Goal: Complete application form

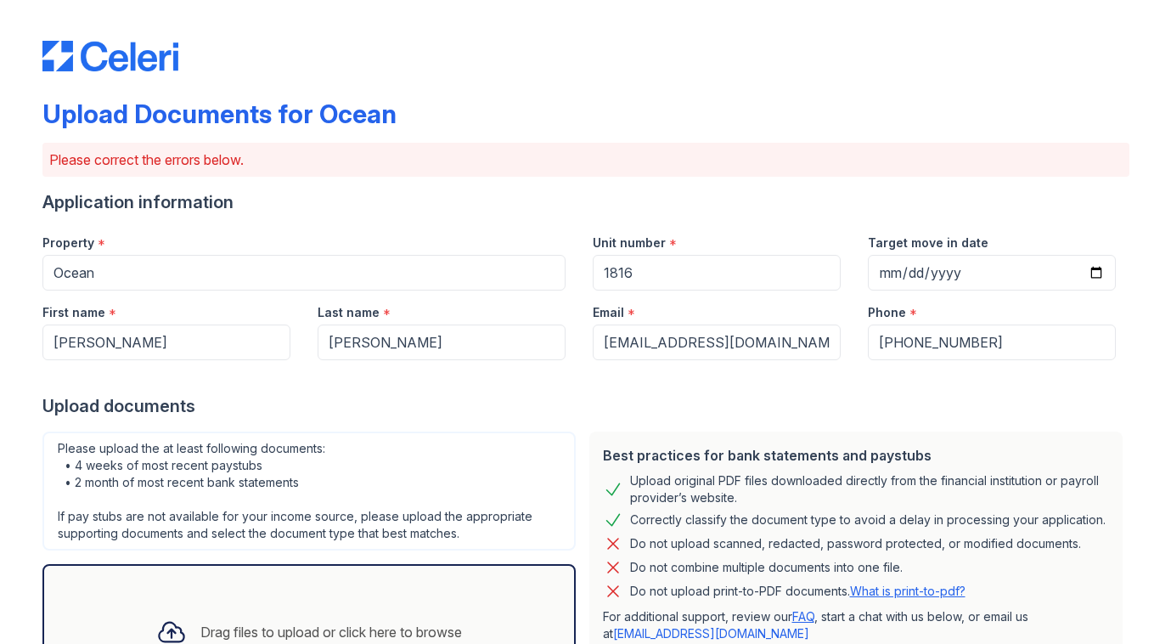
select select "bank_statement"
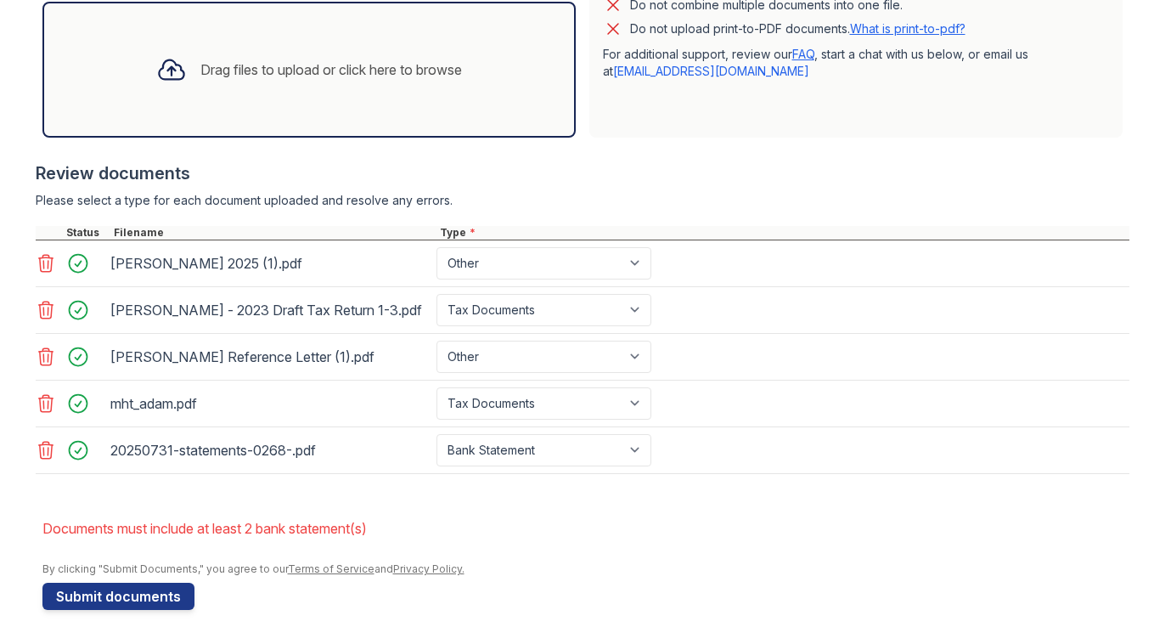
click at [39, 460] on div at bounding box center [48, 450] width 24 height 24
click at [48, 448] on icon at bounding box center [45, 450] width 14 height 17
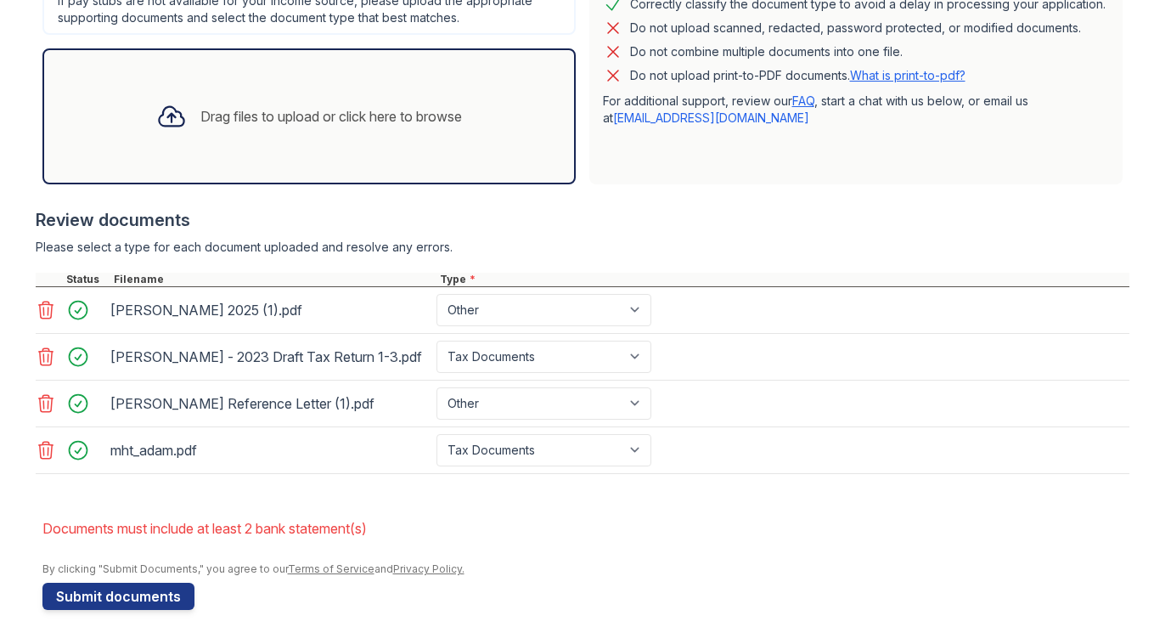
scroll to position [515, 0]
click at [130, 594] on button "Submit documents" at bounding box center [118, 596] width 152 height 27
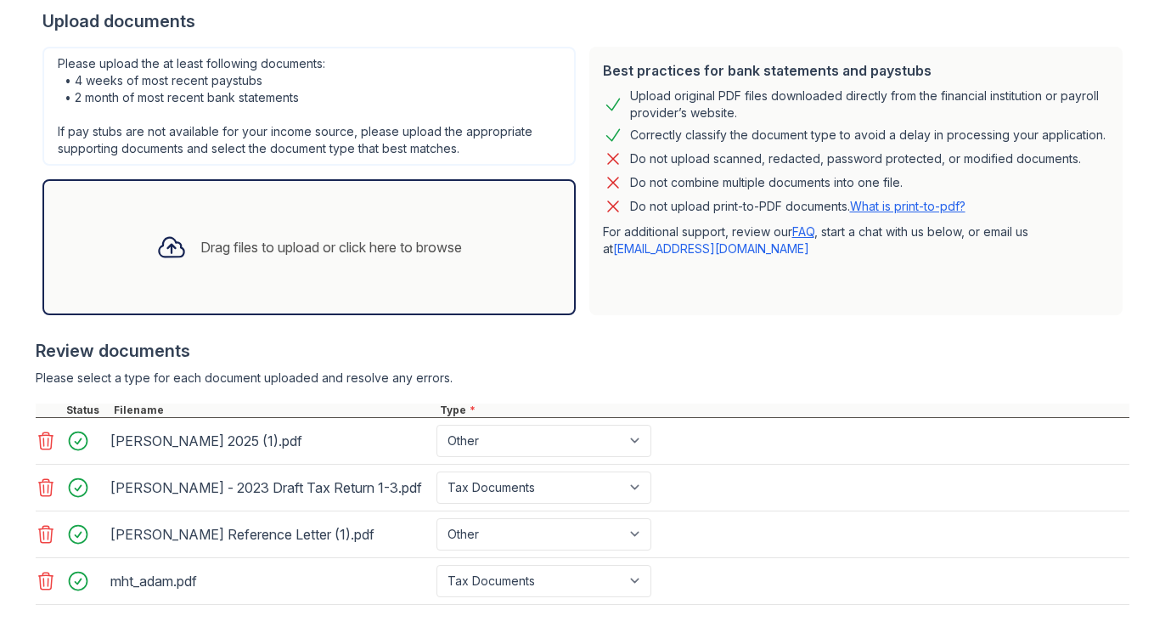
scroll to position [364, 0]
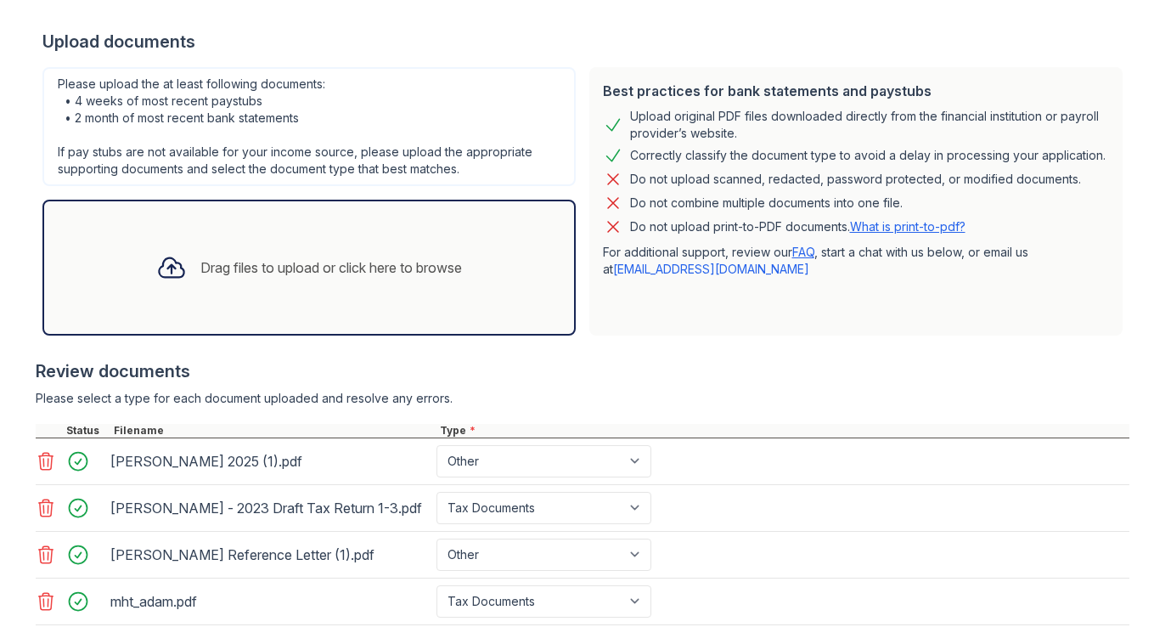
click at [261, 287] on div "Drag files to upload or click here to browse" at bounding box center [309, 268] width 333 height 58
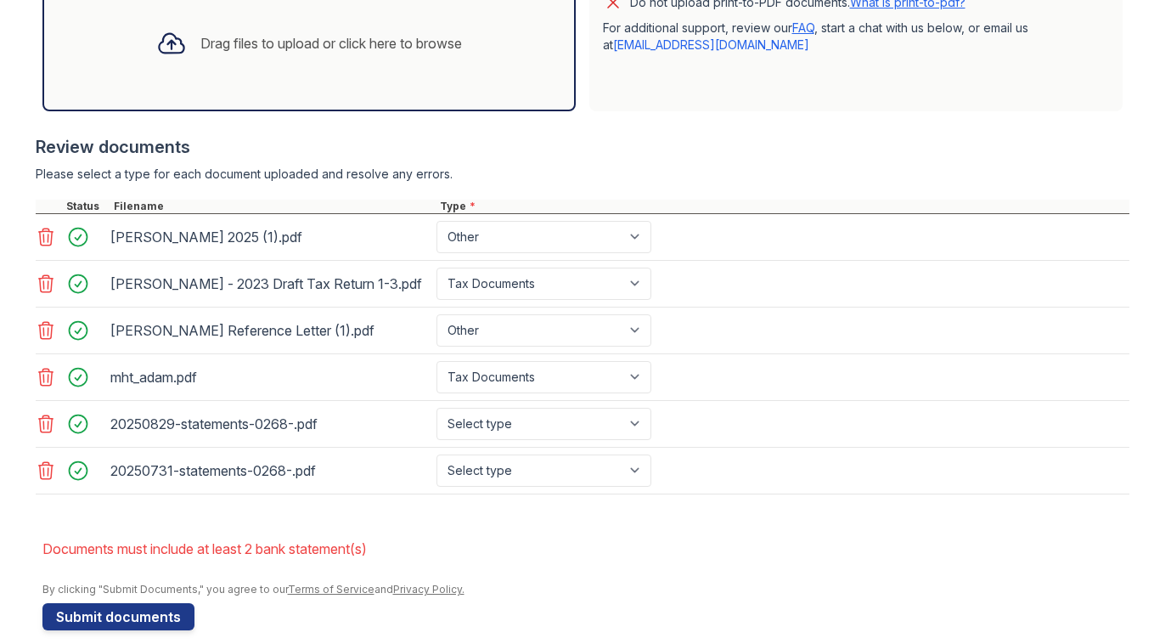
scroll to position [609, 0]
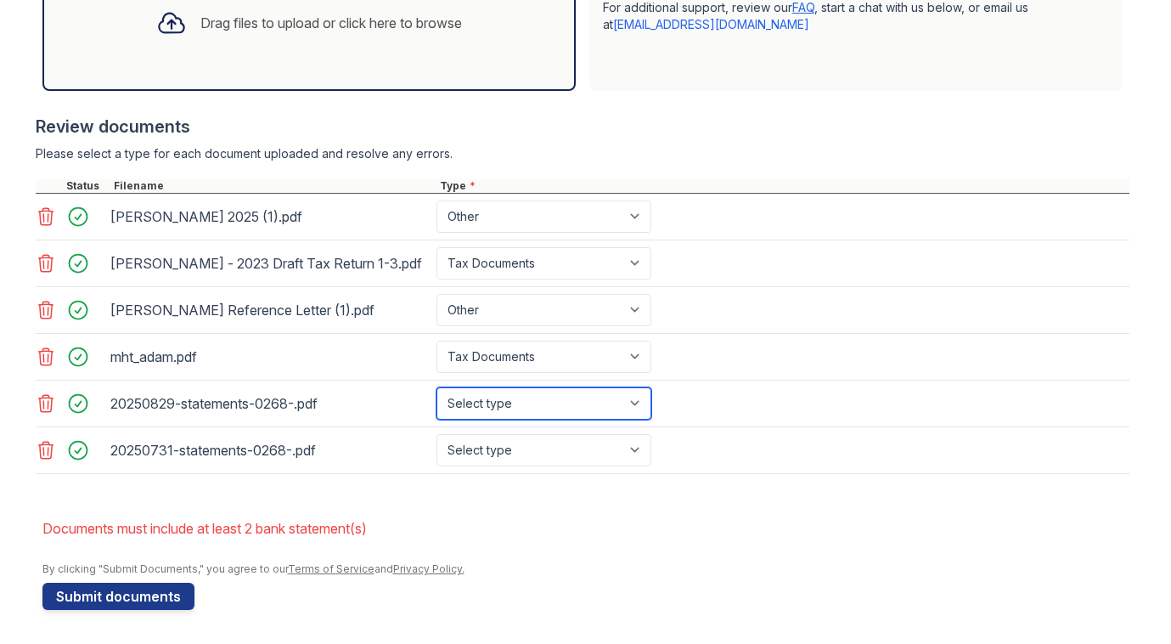
click at [611, 417] on select "Select type Paystub Bank Statement Offer Letter Tax Documents Benefit Award Let…" at bounding box center [544, 403] width 215 height 32
select select "bank_statement"
click at [437, 387] on select "Select type Paystub Bank Statement Offer Letter Tax Documents Benefit Award Let…" at bounding box center [544, 403] width 215 height 32
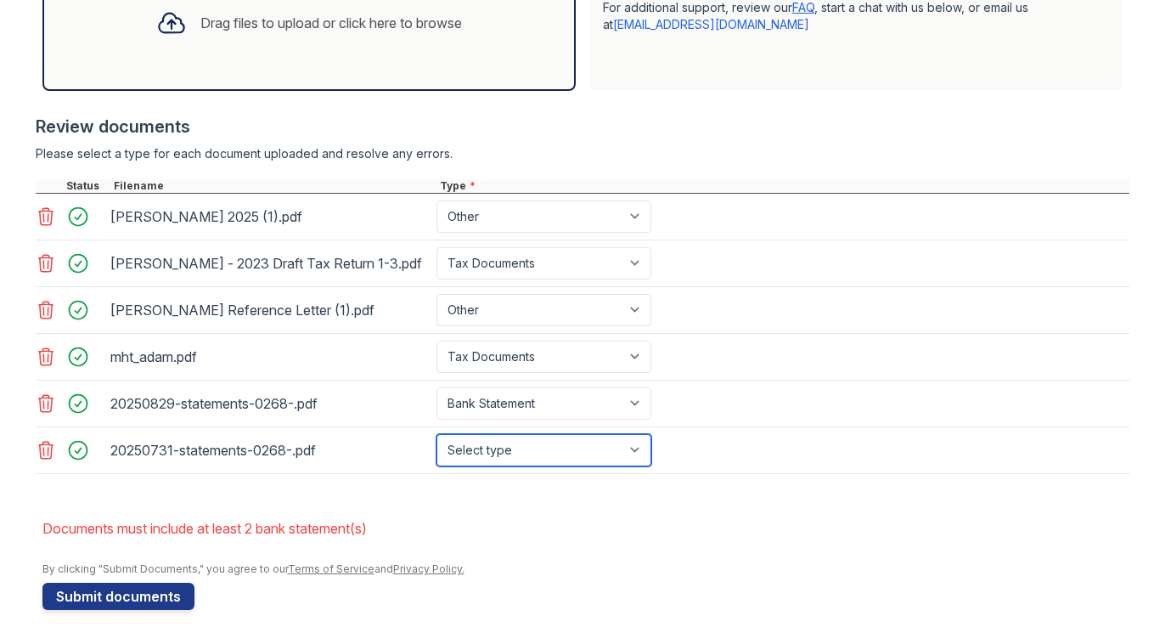
click at [587, 448] on select "Select type Paystub Bank Statement Offer Letter Tax Documents Benefit Award Let…" at bounding box center [544, 450] width 215 height 32
select select "bank_statement"
click at [437, 434] on select "Select type Paystub Bank Statement Offer Letter Tax Documents Benefit Award Let…" at bounding box center [544, 450] width 215 height 32
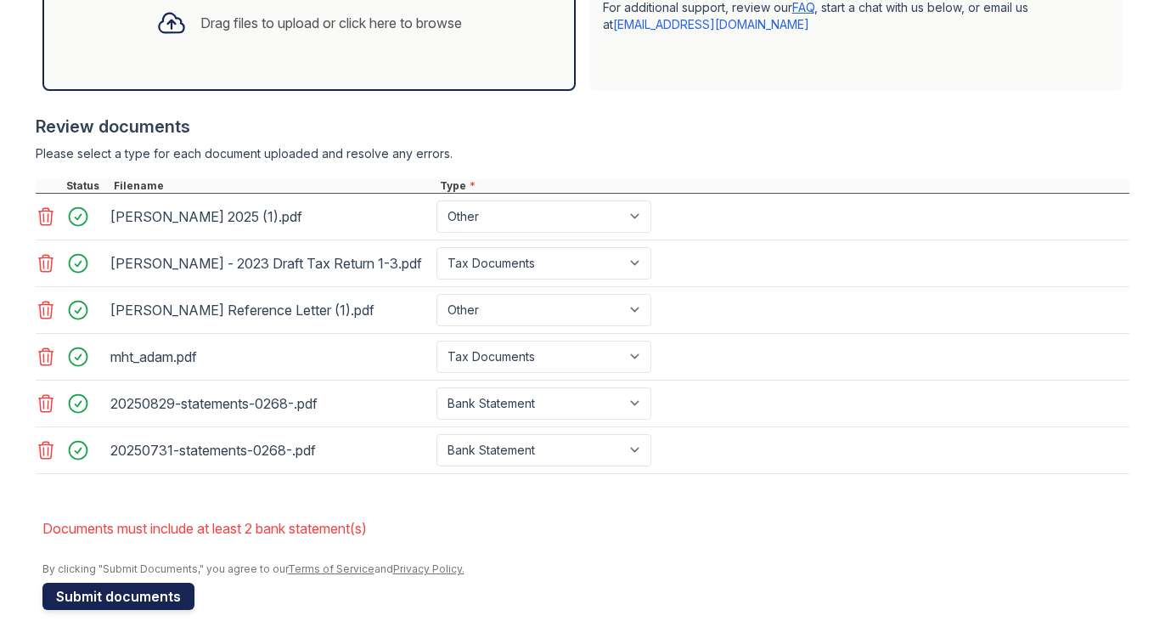
click at [159, 597] on button "Submit documents" at bounding box center [118, 596] width 152 height 27
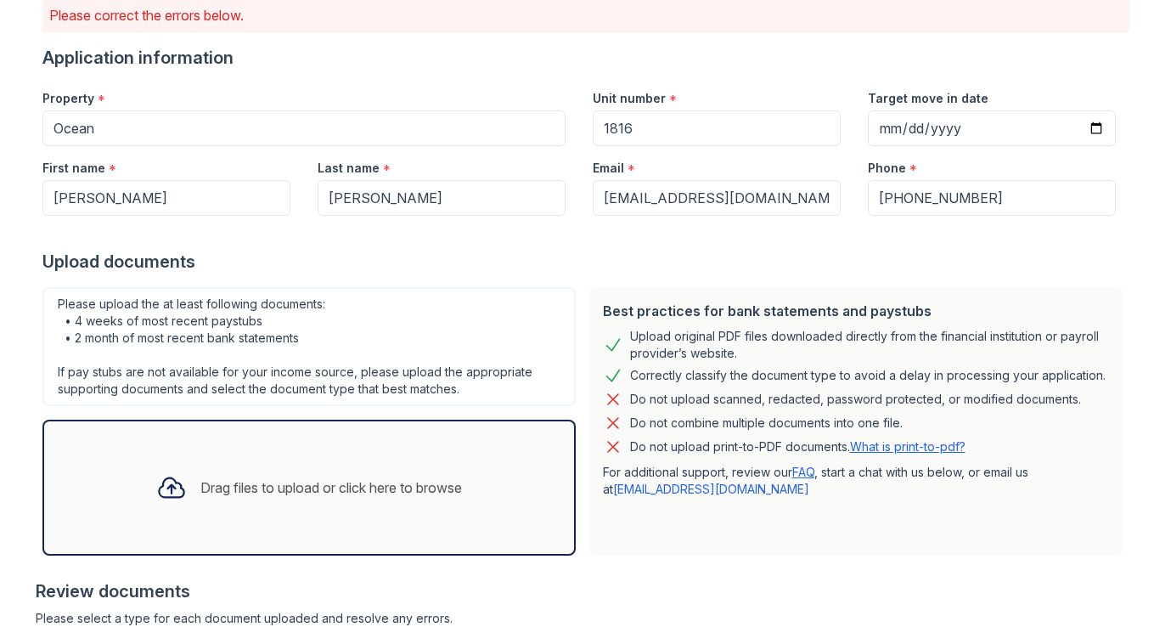
scroll to position [136, 0]
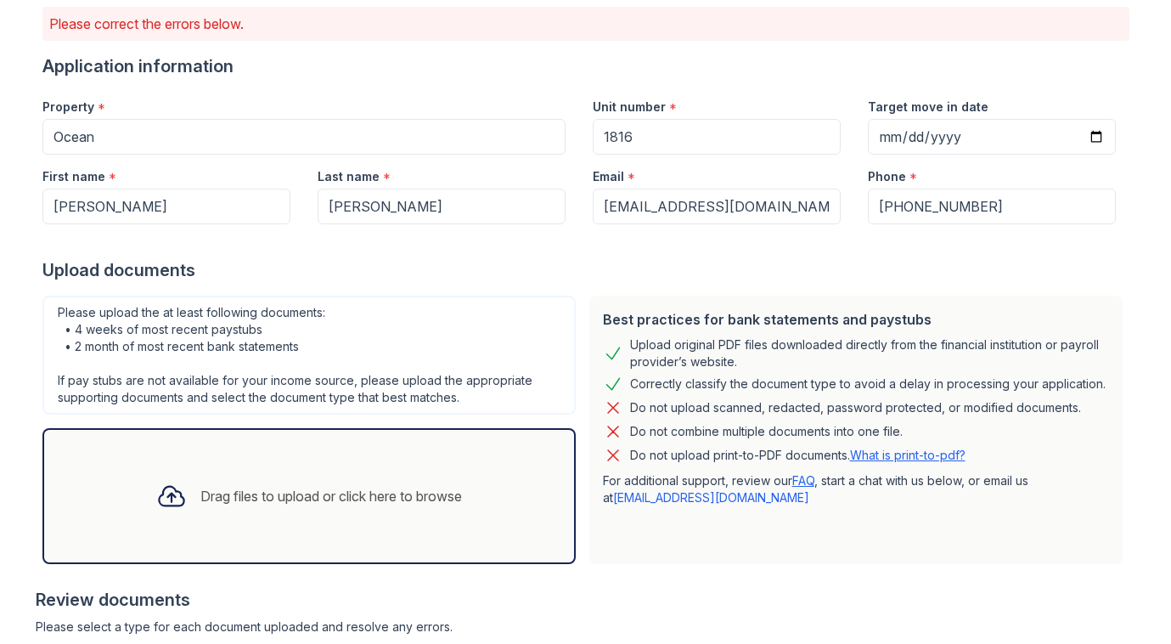
click at [920, 453] on link "What is print-to-pdf?" at bounding box center [907, 455] width 115 height 14
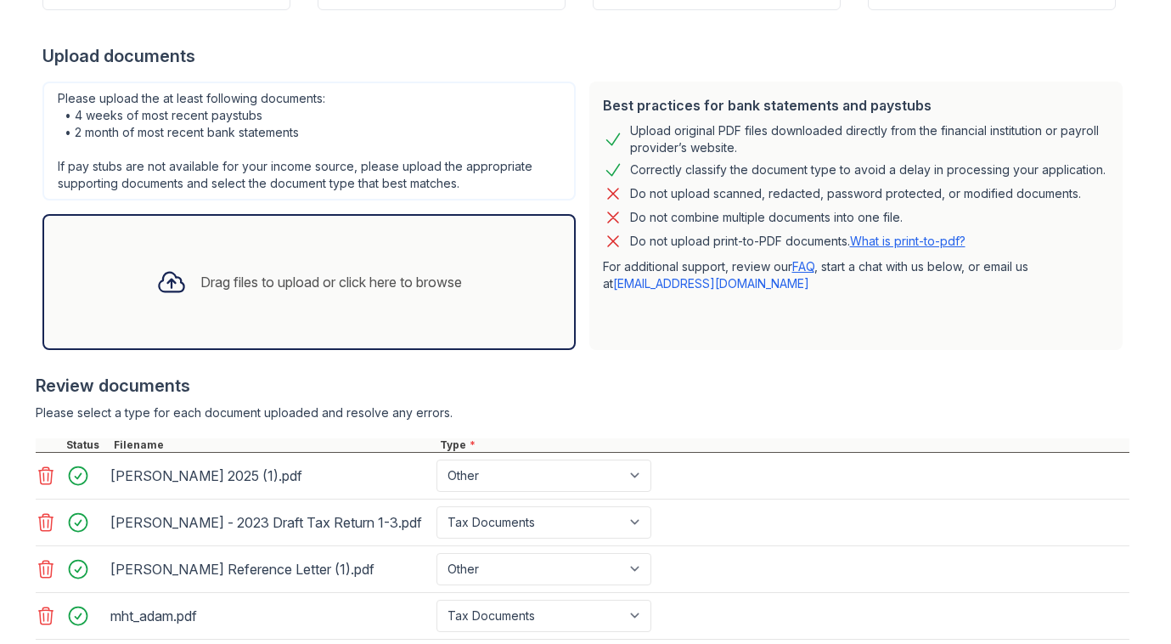
scroll to position [572, 0]
